Goal: Task Accomplishment & Management: Use online tool/utility

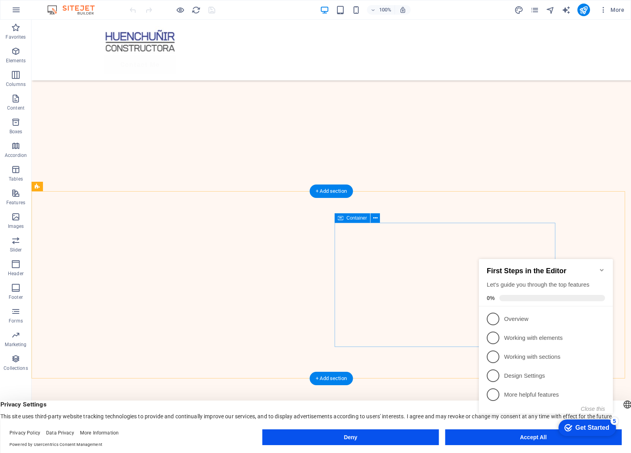
scroll to position [2567, 0]
click at [604, 269] on icon "Minimize checklist" at bounding box center [602, 270] width 6 height 6
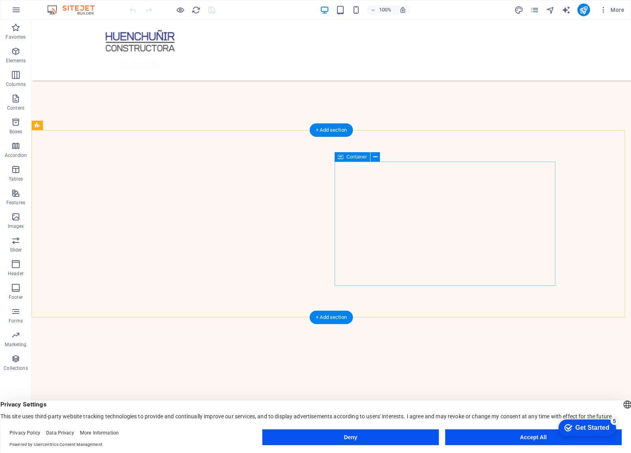
scroll to position [2585, 0]
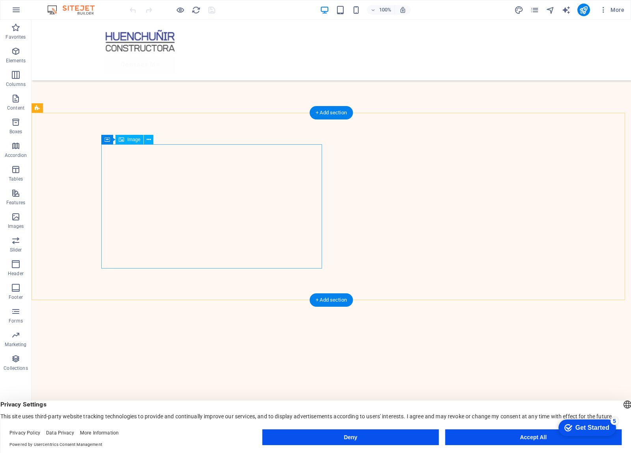
click at [129, 142] on span "Image" at bounding box center [133, 139] width 13 height 5
click at [154, 140] on icon at bounding box center [152, 140] width 6 height 8
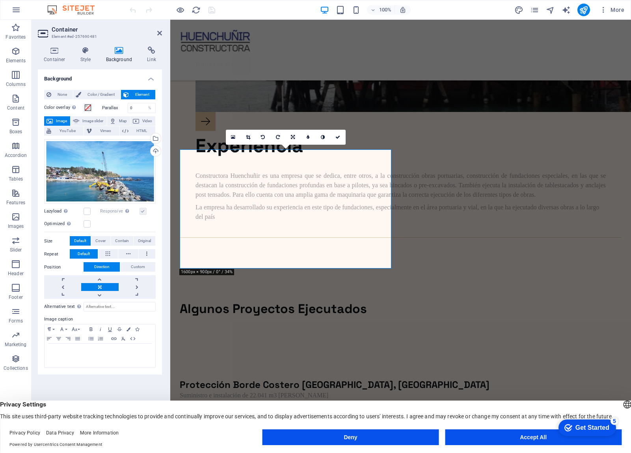
scroll to position [2447, 0]
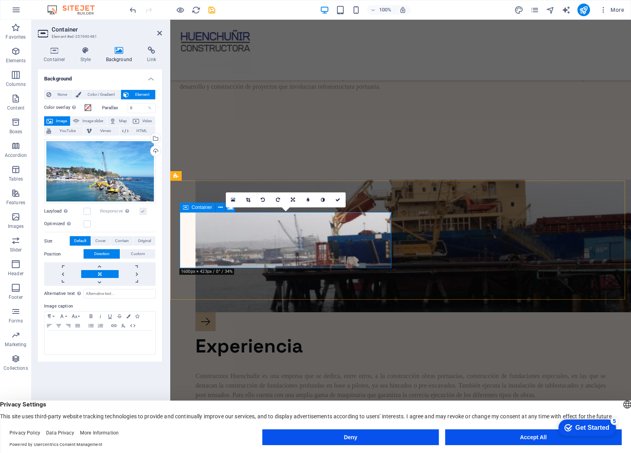
click at [143, 168] on div "Drag files here, click to choose files or select files from Files or our free s…" at bounding box center [100, 171] width 112 height 65
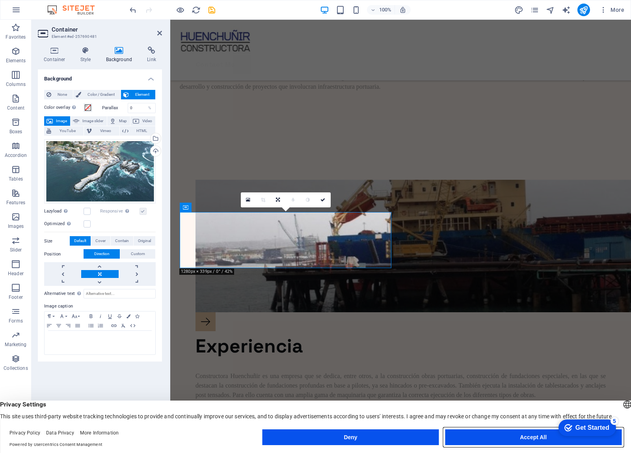
click at [0, 0] on button "Accept All" at bounding box center [0, 0] width 0 height 0
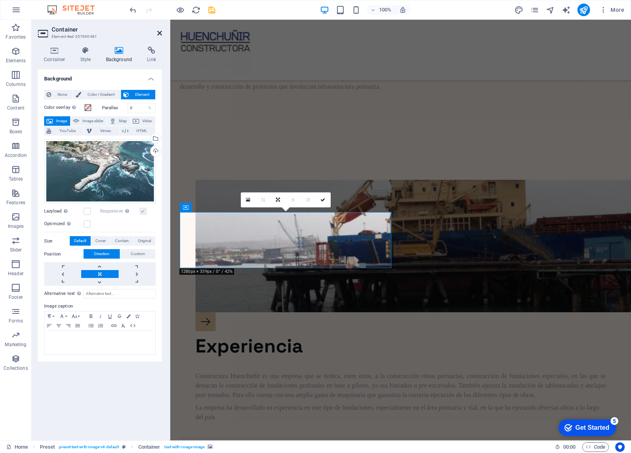
drag, startPoint x: 160, startPoint y: 32, endPoint x: 132, endPoint y: 21, distance: 30.1
click at [160, 32] on icon at bounding box center [159, 33] width 5 height 6
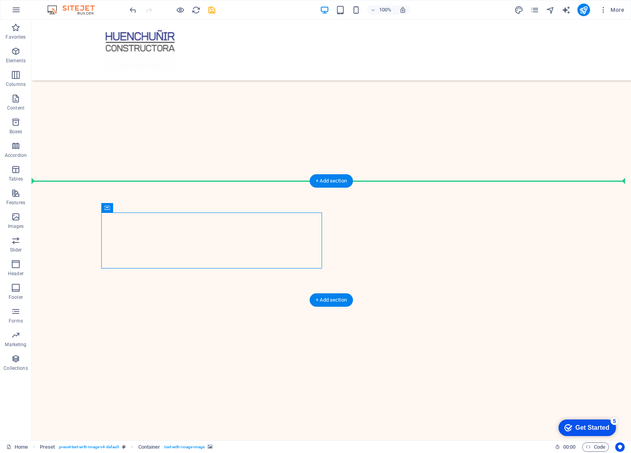
drag, startPoint x: 102, startPoint y: 214, endPoint x: 80, endPoint y: 189, distance: 33.0
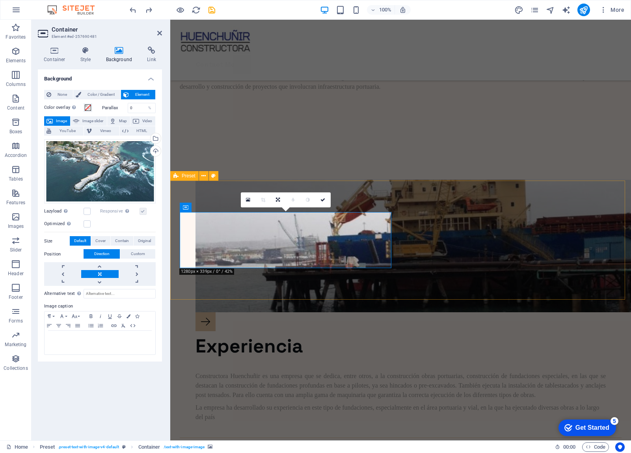
drag, startPoint x: 389, startPoint y: 213, endPoint x: 390, endPoint y: 190, distance: 23.3
drag, startPoint x: 392, startPoint y: 271, endPoint x: 405, endPoint y: 290, distance: 21.9
click at [277, 198] on icon at bounding box center [278, 200] width 4 height 5
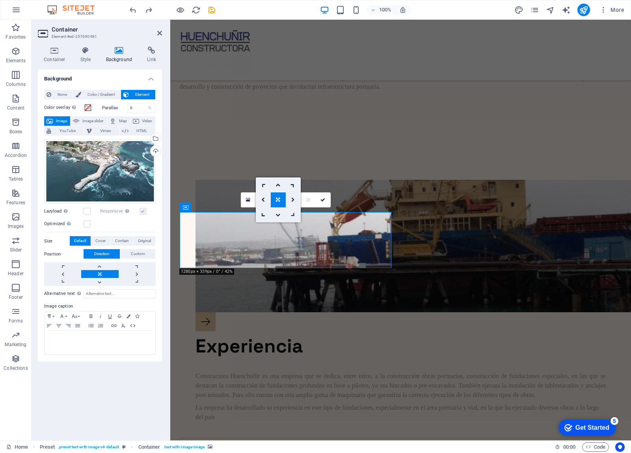
click at [288, 213] on link at bounding box center [293, 214] width 15 height 15
click at [276, 200] on icon at bounding box center [278, 200] width 7 height 7
click at [265, 185] on icon at bounding box center [263, 185] width 7 height 7
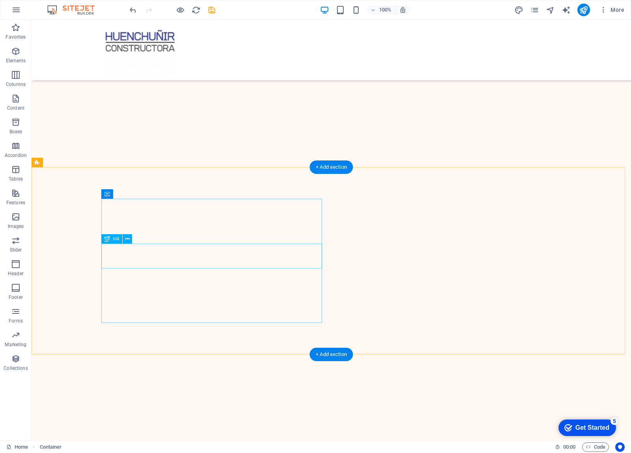
scroll to position [2253, 0]
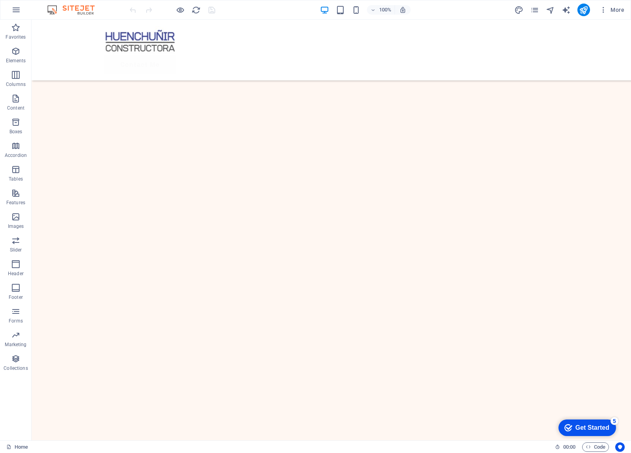
scroll to position [2585, 0]
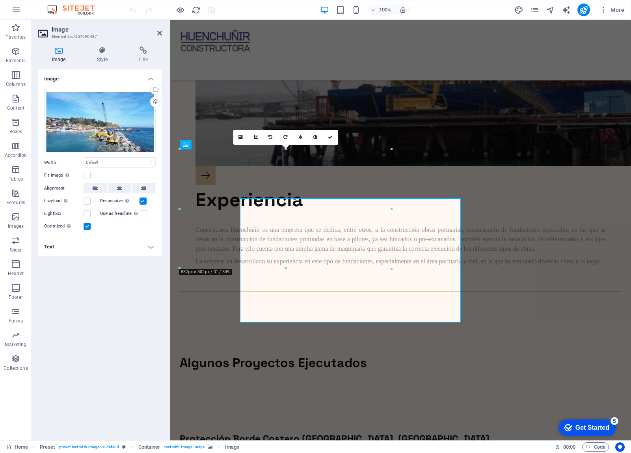
scroll to position [2447, 0]
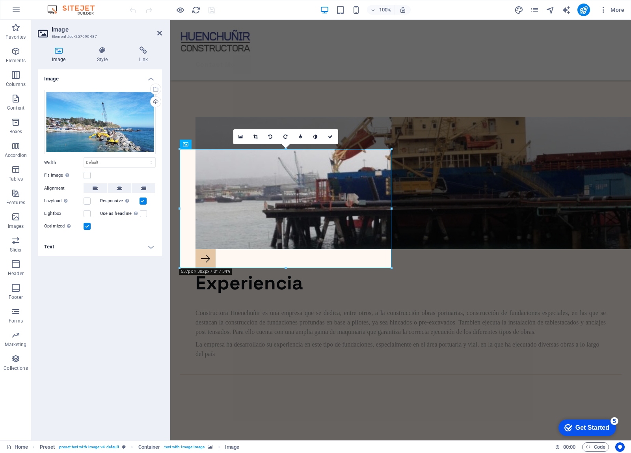
click at [64, 55] on h4 "Image" at bounding box center [60, 55] width 45 height 17
click at [156, 90] on div "Select files from the file manager, stock photos, or upload file(s)" at bounding box center [155, 90] width 12 height 12
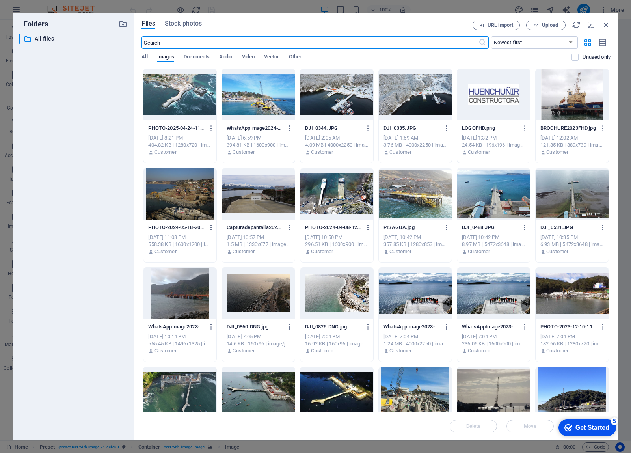
scroll to position [2049, 0]
click at [163, 93] on div at bounding box center [180, 94] width 73 height 51
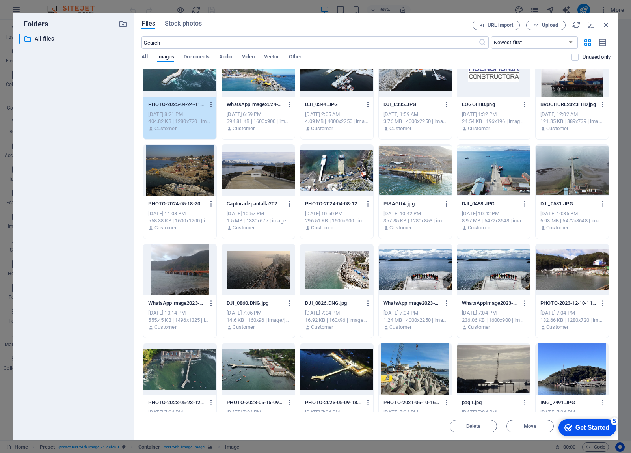
scroll to position [0, 0]
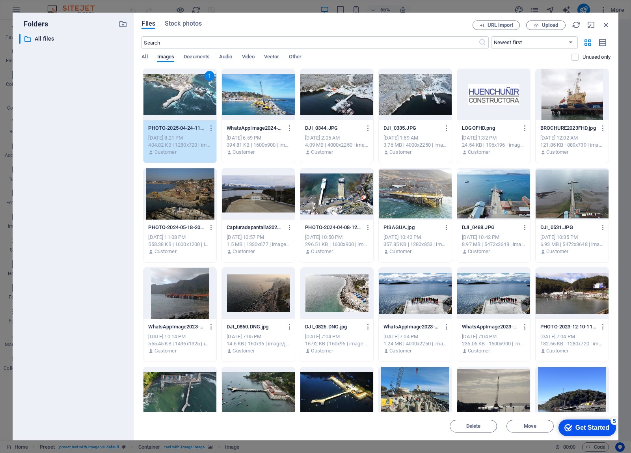
click at [182, 101] on div "1" at bounding box center [180, 94] width 73 height 51
click at [182, 101] on div at bounding box center [180, 94] width 73 height 51
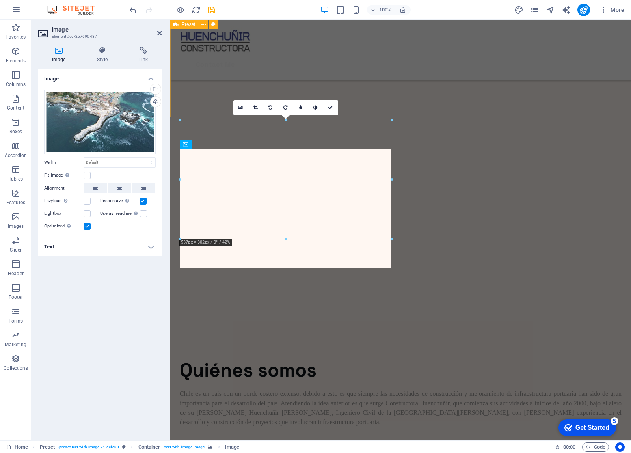
scroll to position [2447, 0]
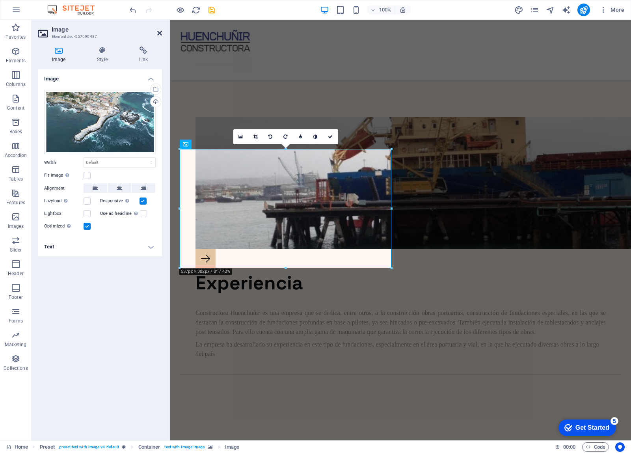
click at [158, 35] on icon at bounding box center [159, 33] width 5 height 6
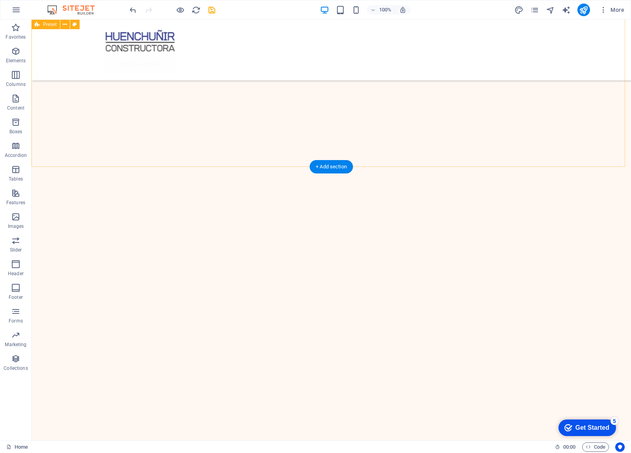
scroll to position [2425, 0]
